Goal: Use online tool/utility: Utilize a website feature to perform a specific function

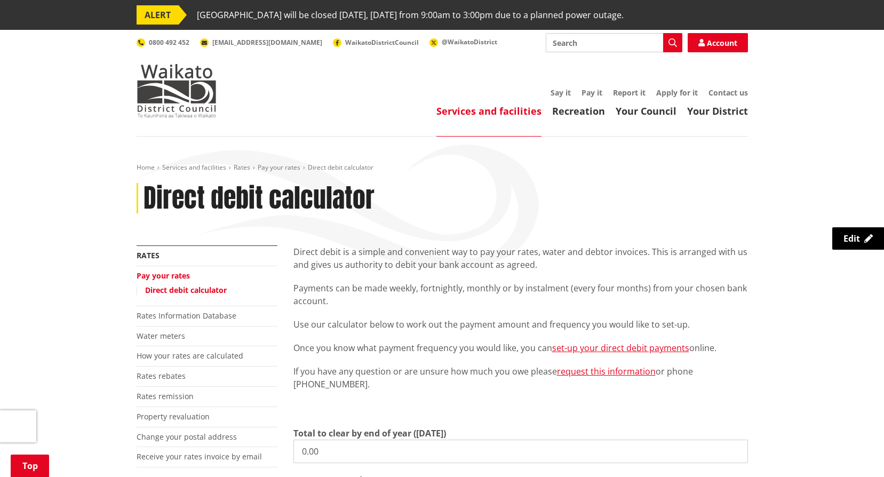
scroll to position [213, 0]
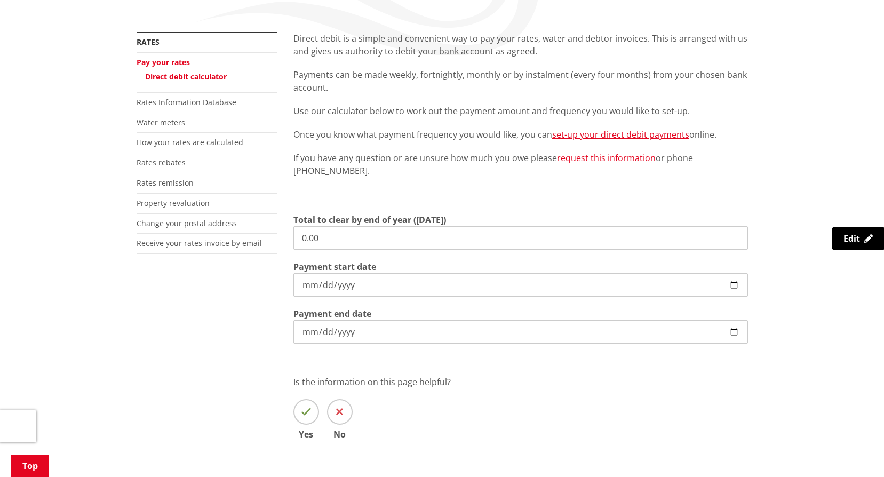
drag, startPoint x: 338, startPoint y: 226, endPoint x: 268, endPoint y: 221, distance: 70.1
click at [268, 221] on div "More from this section Rates Pay your rates Direct debit calculator Rates Infor…" at bounding box center [442, 251] width 627 height 439
type input "5,952.86"
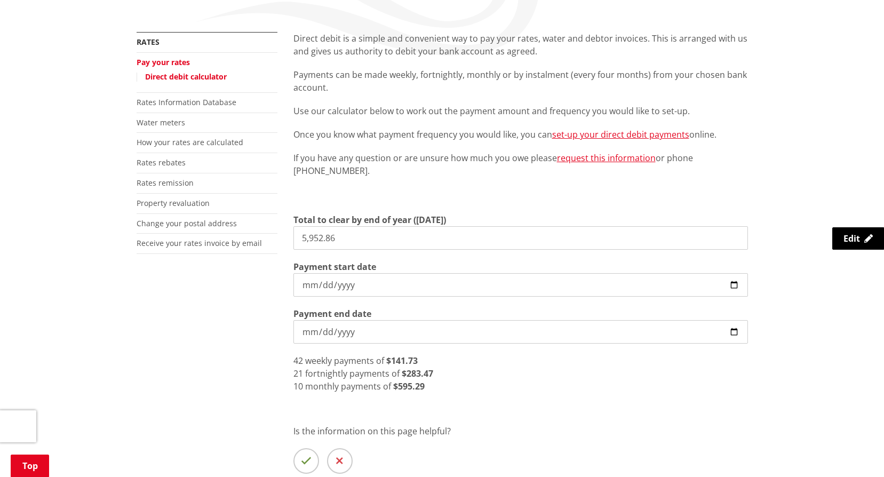
click at [735, 284] on input "[DATE]" at bounding box center [520, 284] width 455 height 23
type input "[DATE]"
drag, startPoint x: 420, startPoint y: 359, endPoint x: 392, endPoint y: 358, distance: 28.3
click at [392, 358] on div "42 weekly payments of $141.73" at bounding box center [520, 360] width 455 height 13
drag, startPoint x: 381, startPoint y: 238, endPoint x: 268, endPoint y: 238, distance: 113.6
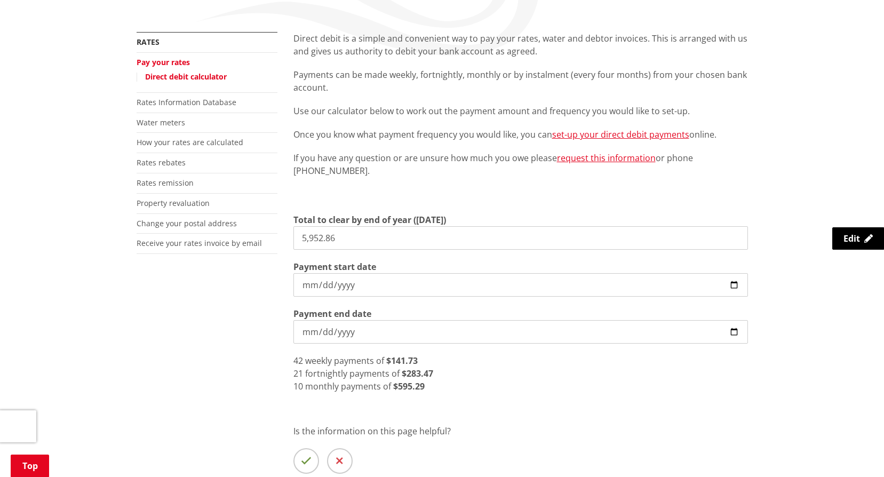
click at [268, 238] on div "More from this section Rates Pay your rates Direct debit calculator Rates Infor…" at bounding box center [442, 276] width 627 height 488
click at [425, 278] on input "[DATE]" at bounding box center [520, 284] width 455 height 23
drag, startPoint x: 347, startPoint y: 239, endPoint x: 252, endPoint y: 223, distance: 95.8
click at [252, 223] on div "More from this section Rates Pay your rates Direct debit calculator Rates Infor…" at bounding box center [442, 276] width 627 height 488
drag, startPoint x: 356, startPoint y: 237, endPoint x: 314, endPoint y: 234, distance: 42.3
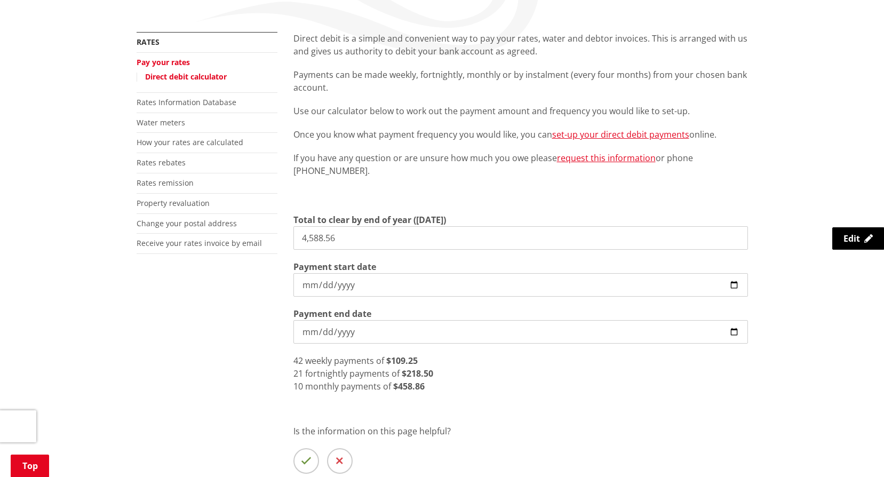
click at [314, 234] on input "4,588.56" at bounding box center [520, 237] width 455 height 23
type input "4,502.86"
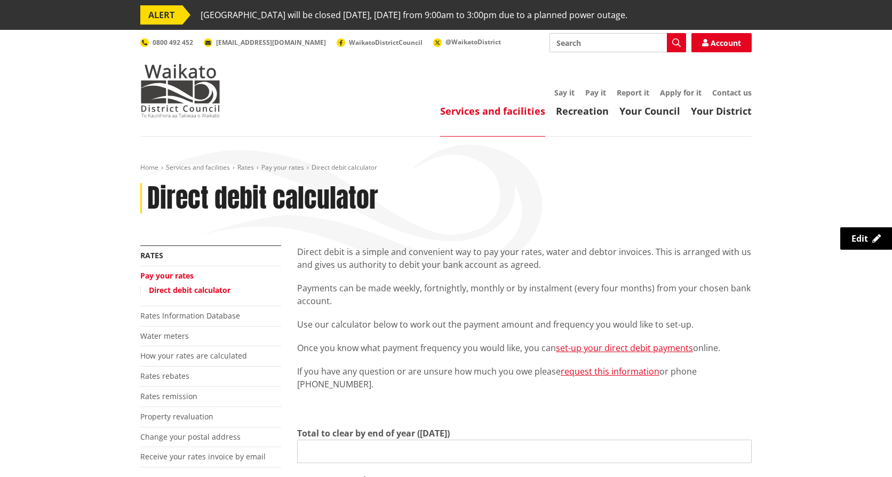
type input "0.00"
type input "[DATE]"
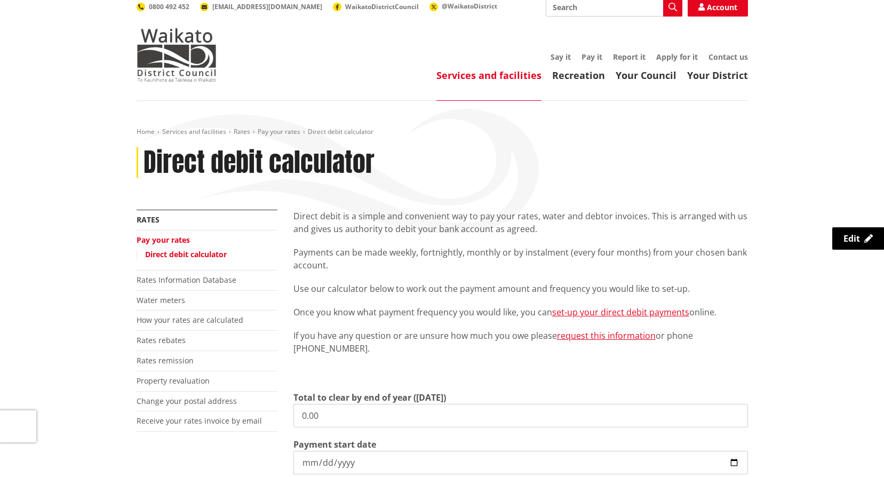
scroll to position [107, 0]
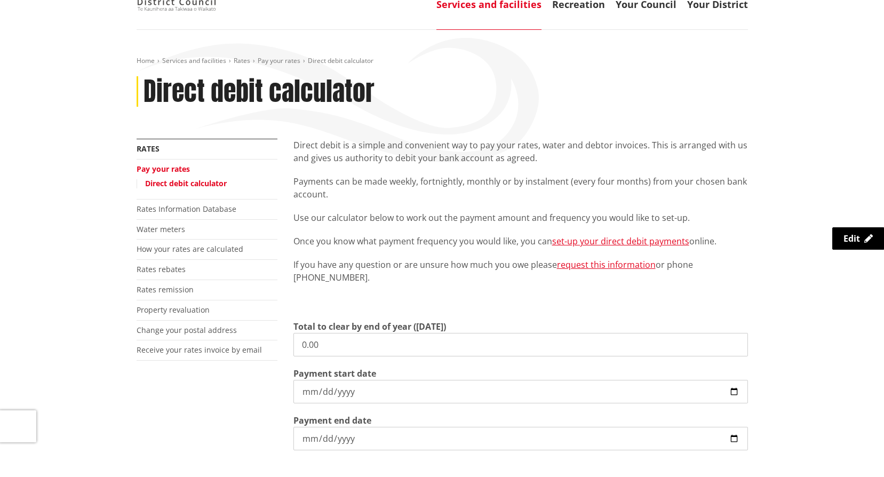
drag, startPoint x: 374, startPoint y: 348, endPoint x: 275, endPoint y: 333, distance: 99.9
click at [275, 333] on div "More from this section Rates Pay your rates Direct debit calculator Rates Infor…" at bounding box center [442, 358] width 627 height 439
type input "4,502.86"
click at [354, 392] on input "[DATE]" at bounding box center [520, 391] width 455 height 23
type input "[DATE]"
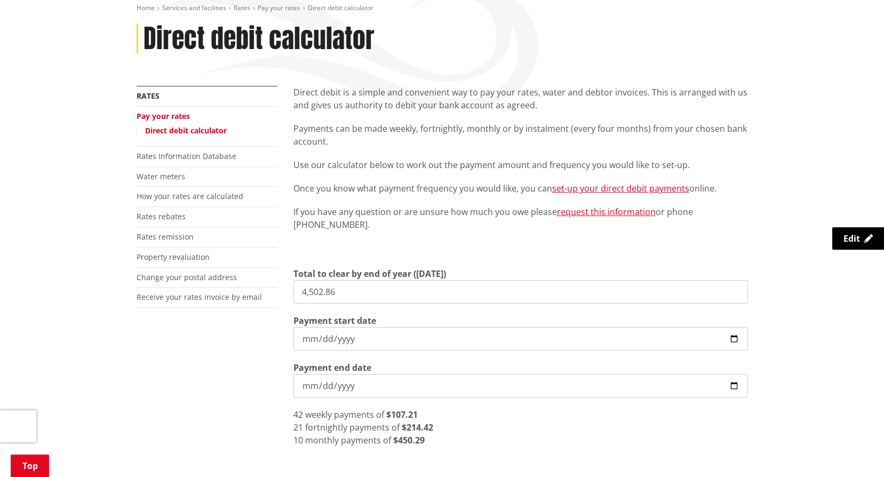
scroll to position [160, 0]
